Goal: Task Accomplishment & Management: Use online tool/utility

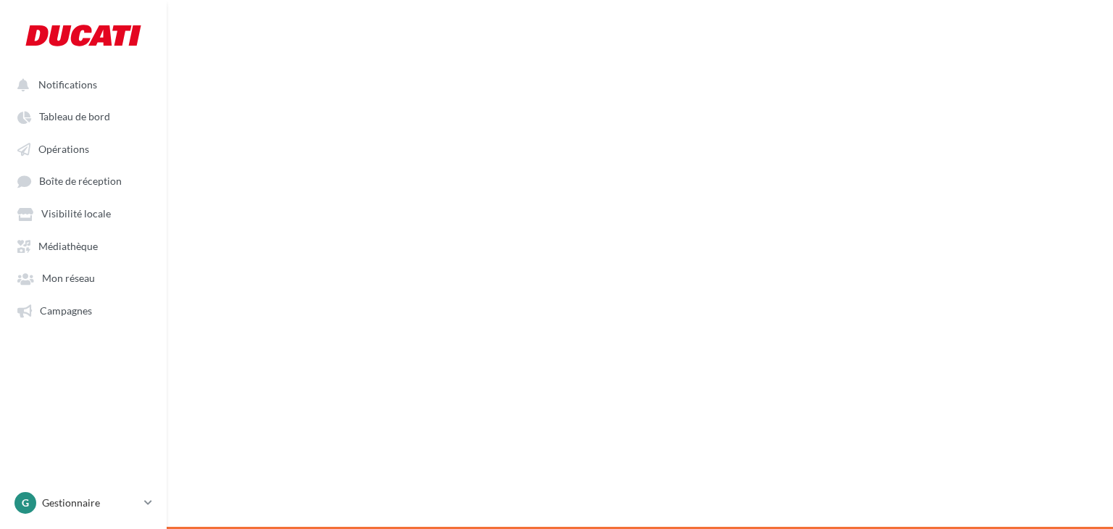
click at [72, 138] on link "Opérations" at bounding box center [83, 148] width 149 height 26
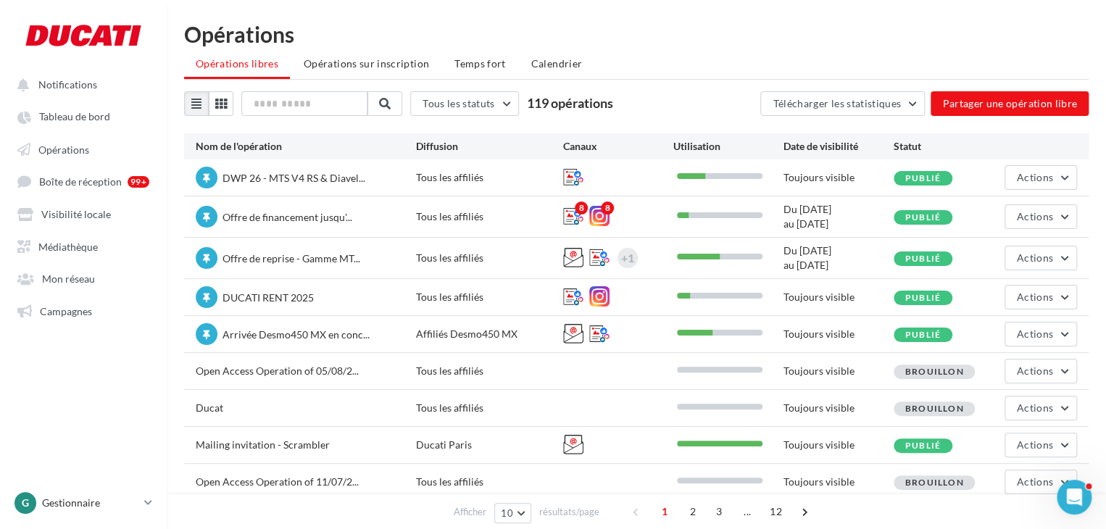
click at [1085, 170] on div "DWP 26 - MTS V4 RS & Diavel... Tous les affiliés Toujours visible Publié Actions" at bounding box center [636, 177] width 904 height 36
click at [1056, 174] on button "Actions" at bounding box center [1040, 177] width 72 height 25
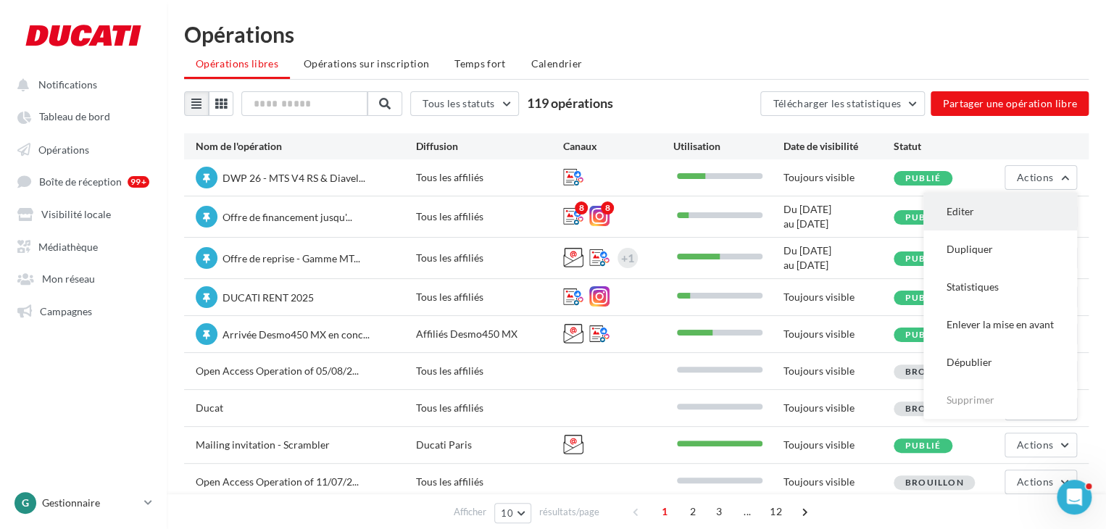
click at [976, 217] on button "Editer" at bounding box center [1000, 212] width 154 height 38
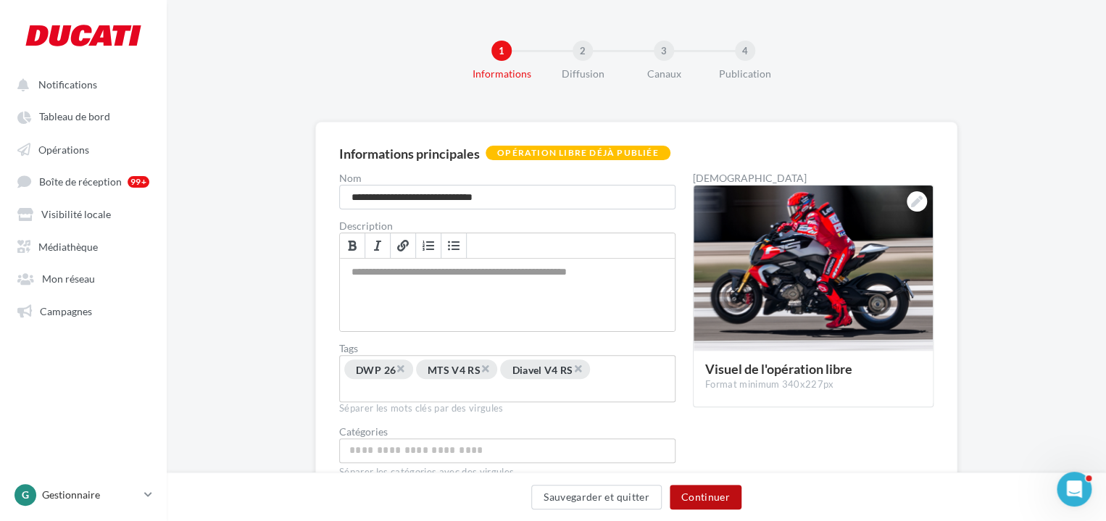
click at [726, 506] on button "Continuer" at bounding box center [705, 497] width 72 height 25
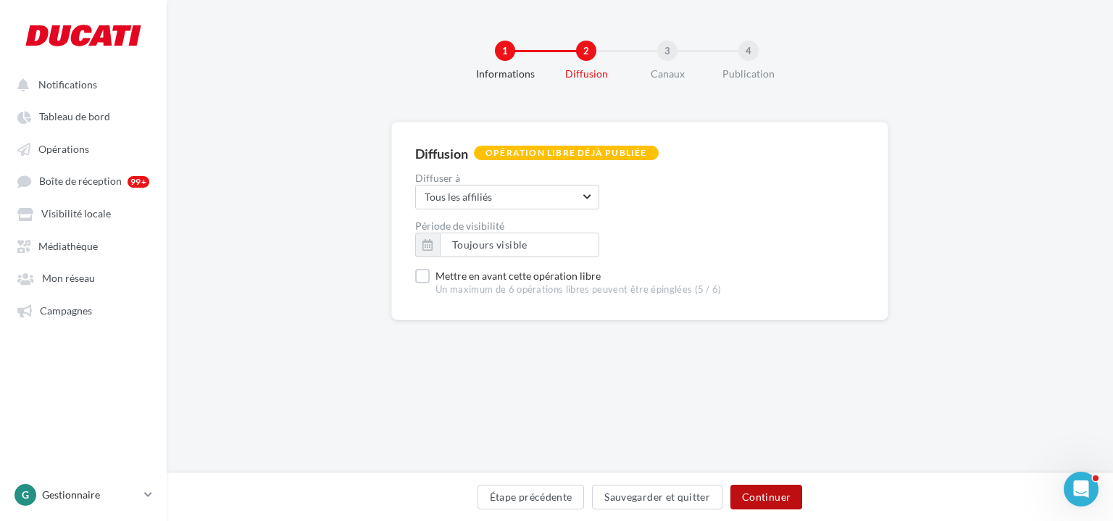
click at [769, 495] on button "Continuer" at bounding box center [766, 497] width 72 height 25
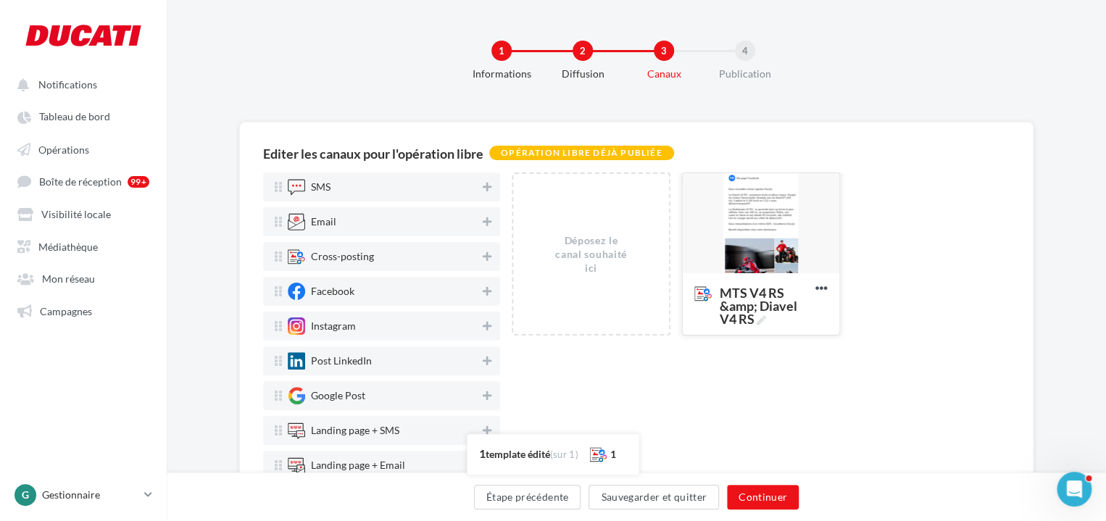
click at [774, 223] on div at bounding box center [760, 223] width 156 height 101
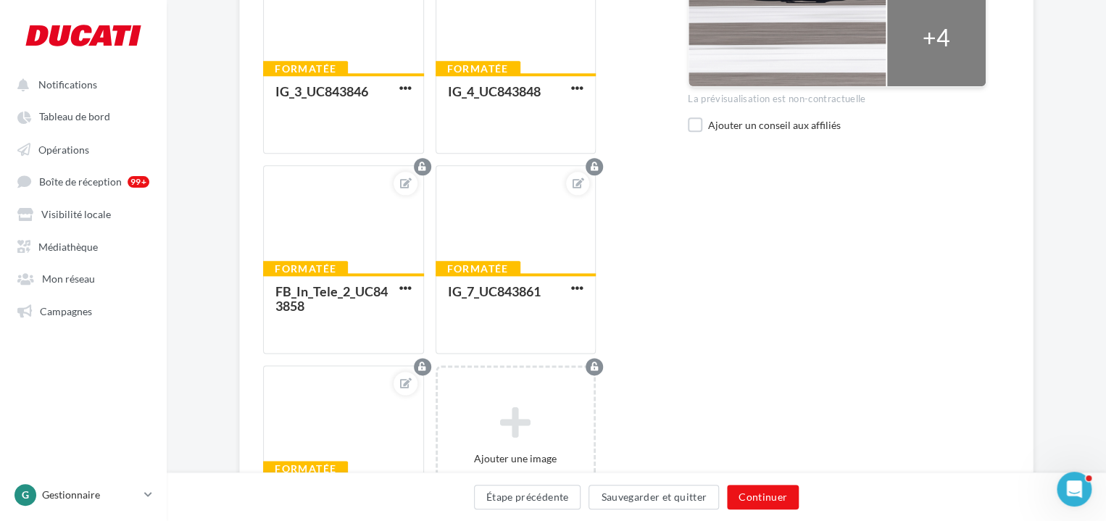
scroll to position [713, 0]
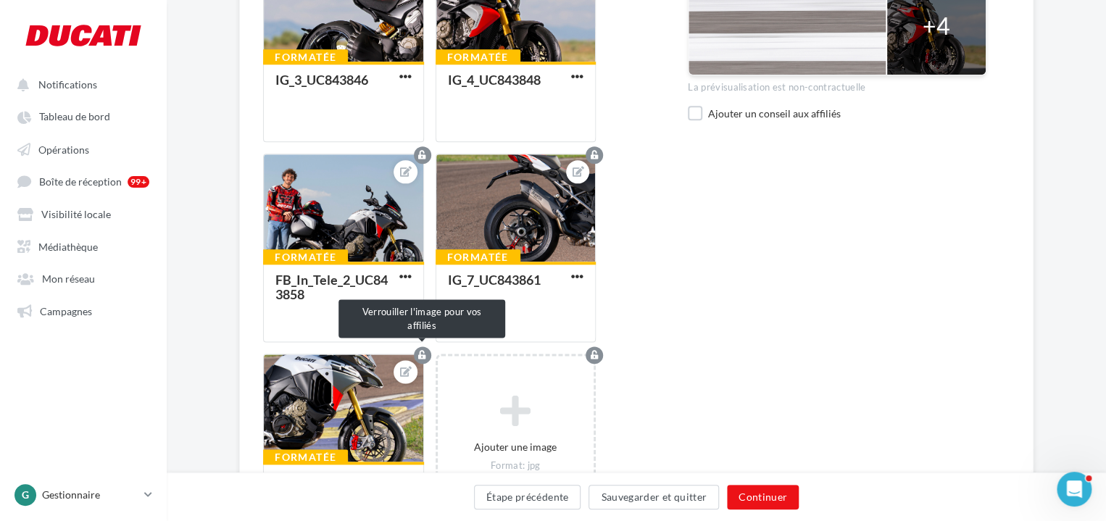
click at [419, 353] on icon "button" at bounding box center [422, 355] width 8 height 9
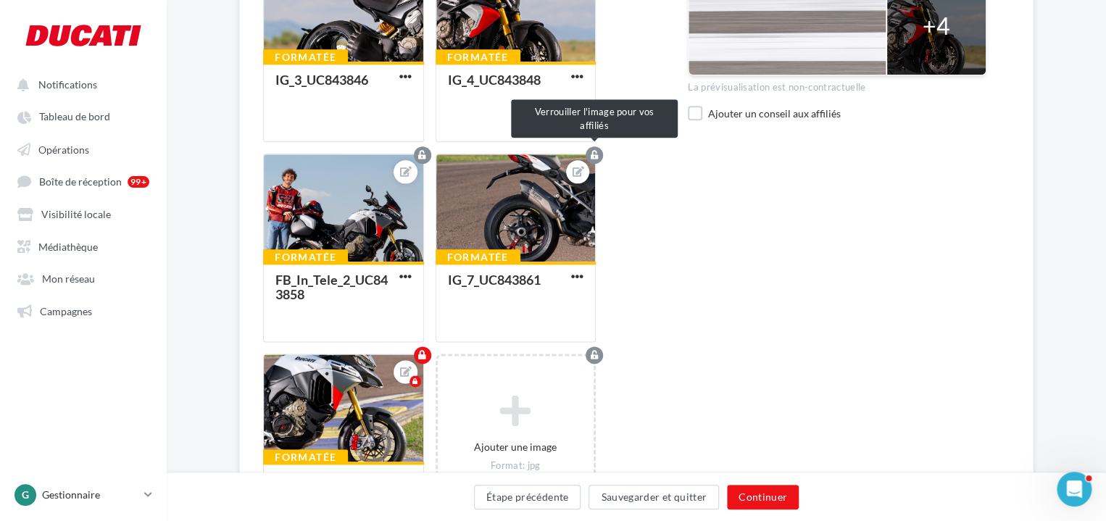
click at [596, 154] on icon "button" at bounding box center [594, 155] width 8 height 9
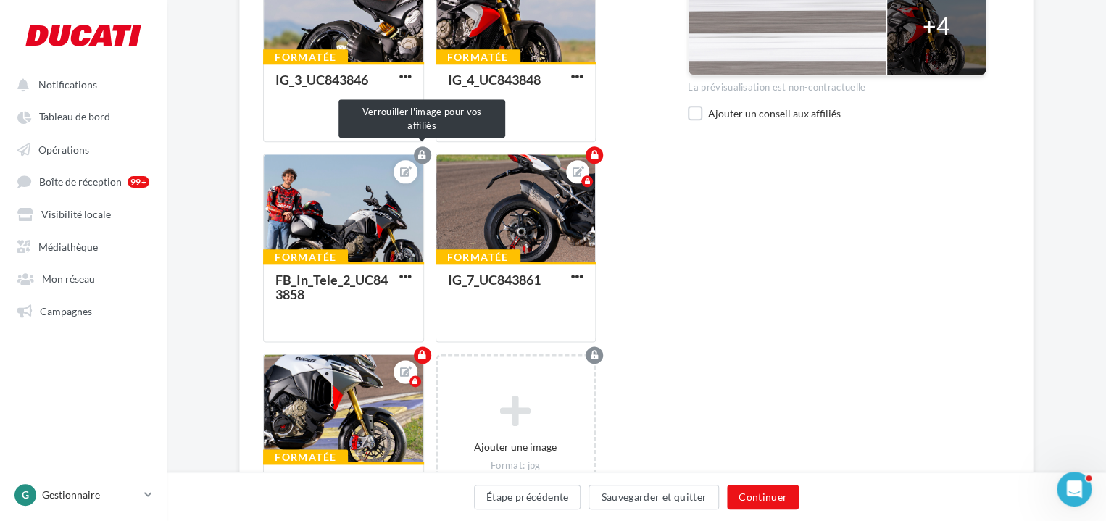
click at [426, 150] on button "button" at bounding box center [422, 154] width 17 height 17
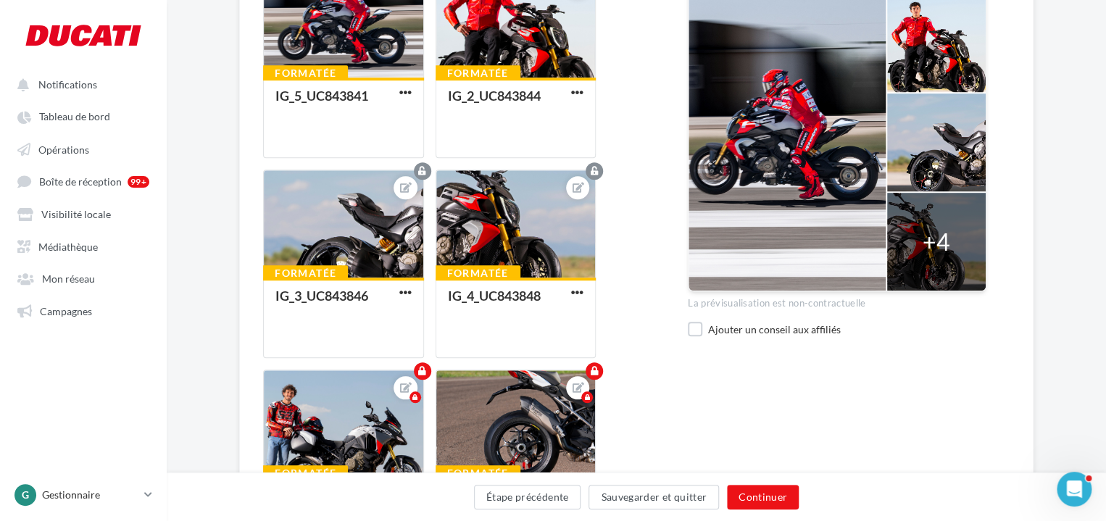
scroll to position [492, 0]
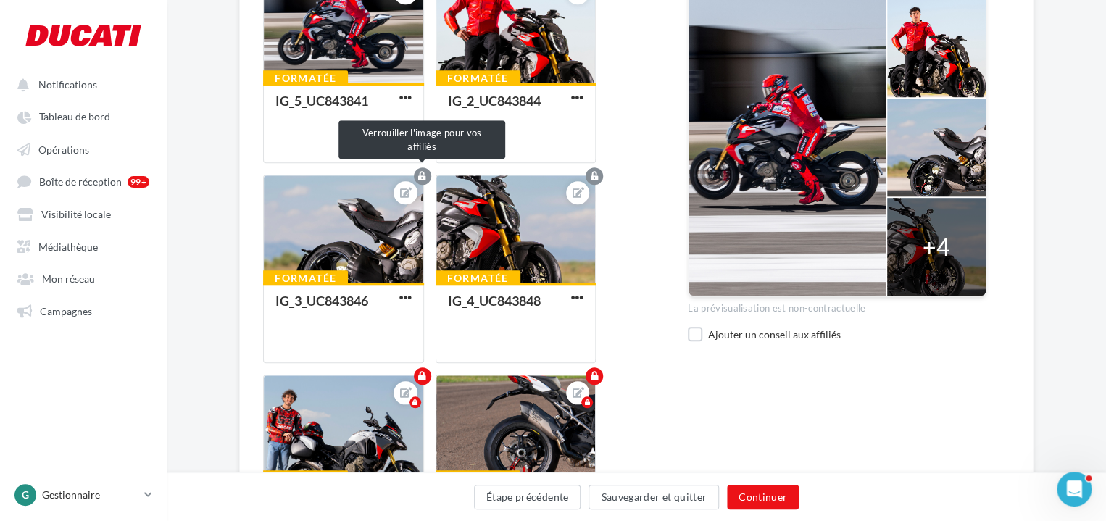
click at [422, 172] on icon "button" at bounding box center [422, 176] width 8 height 9
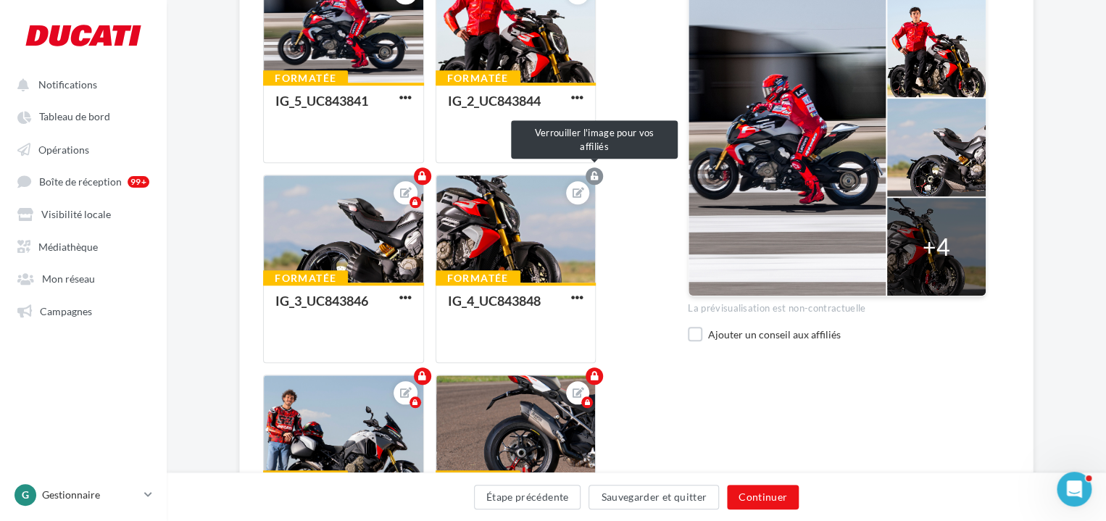
click at [588, 178] on button "button" at bounding box center [593, 175] width 17 height 17
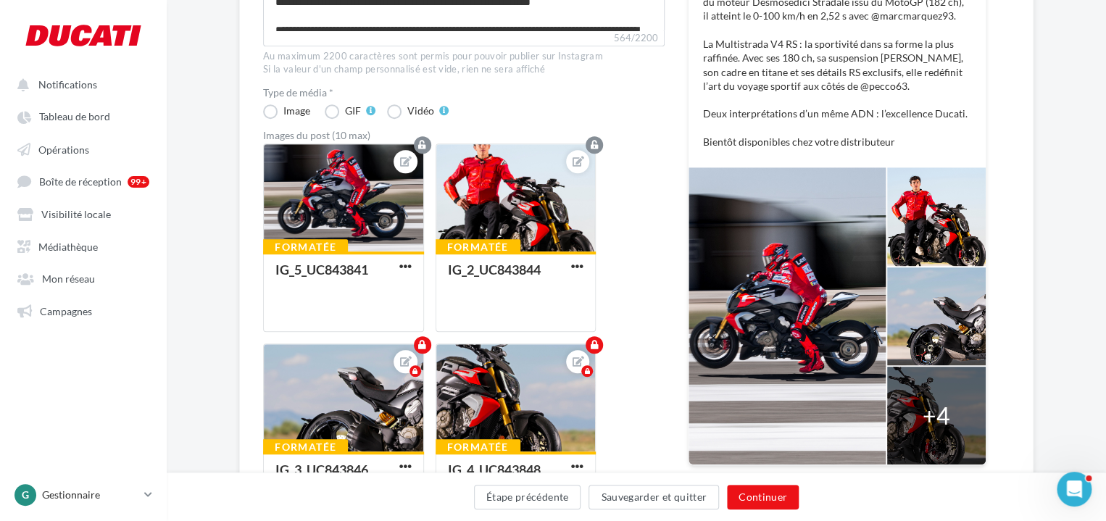
scroll to position [321, 0]
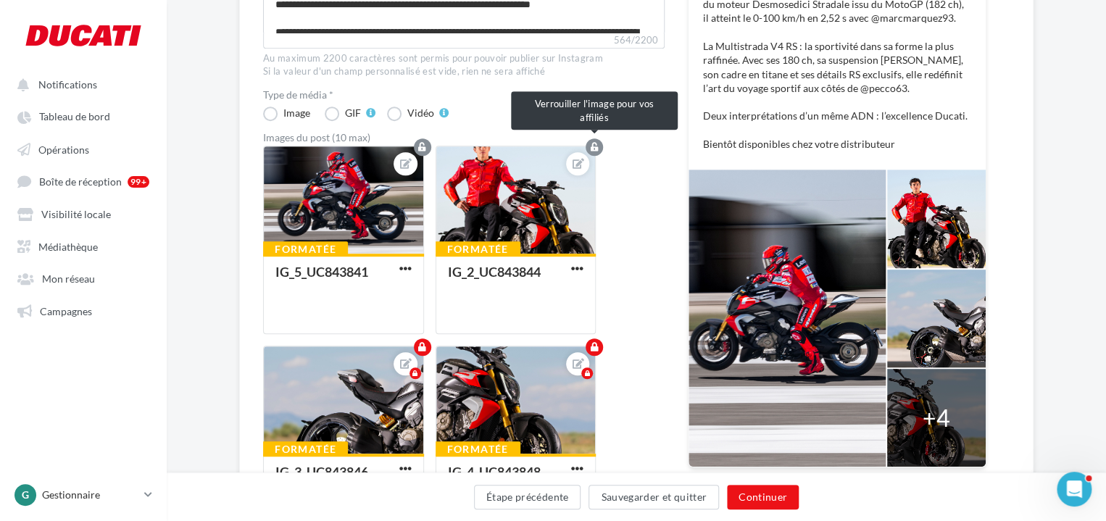
click at [596, 143] on icon "button" at bounding box center [594, 147] width 8 height 9
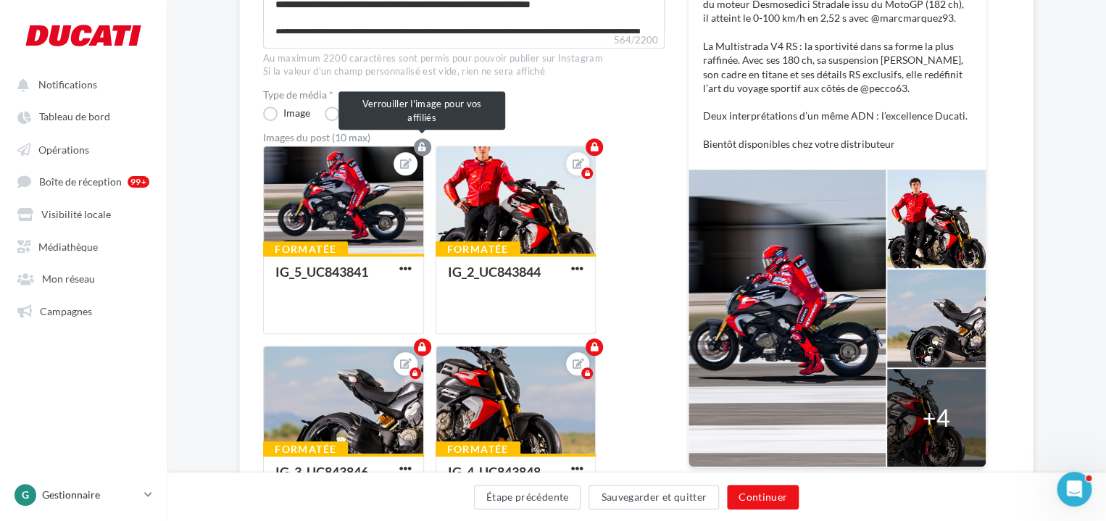
click at [423, 143] on icon "button" at bounding box center [422, 147] width 8 height 9
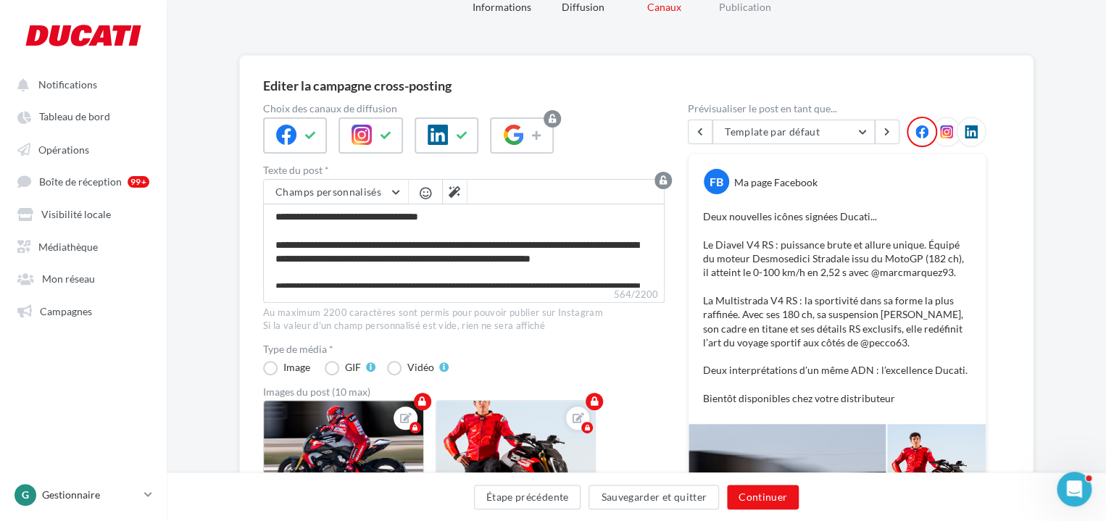
scroll to position [66, 0]
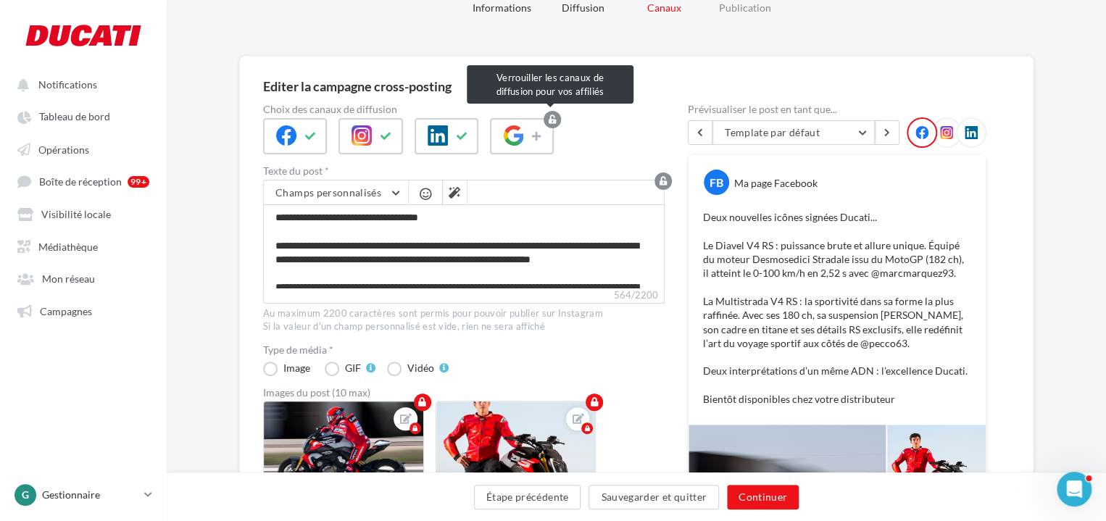
click at [549, 120] on icon "button" at bounding box center [552, 119] width 8 height 9
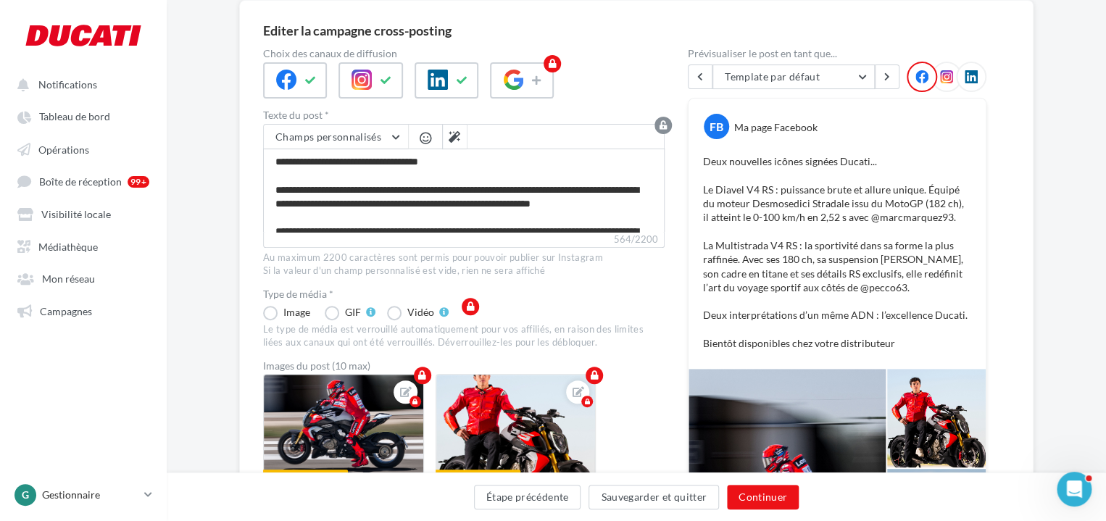
scroll to position [127, 0]
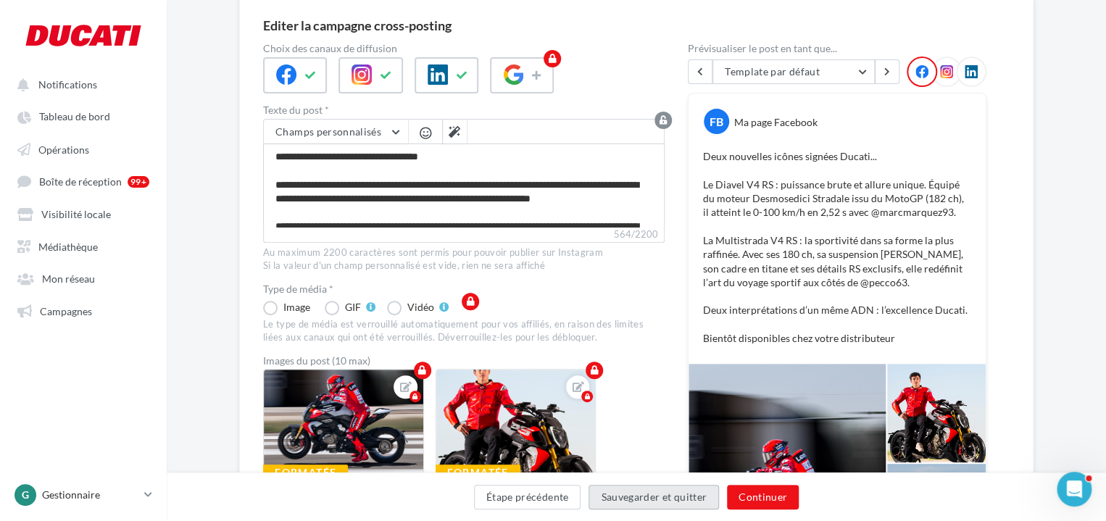
click at [651, 502] on button "Sauvegarder et quitter" at bounding box center [653, 497] width 130 height 25
